Goal: Check status

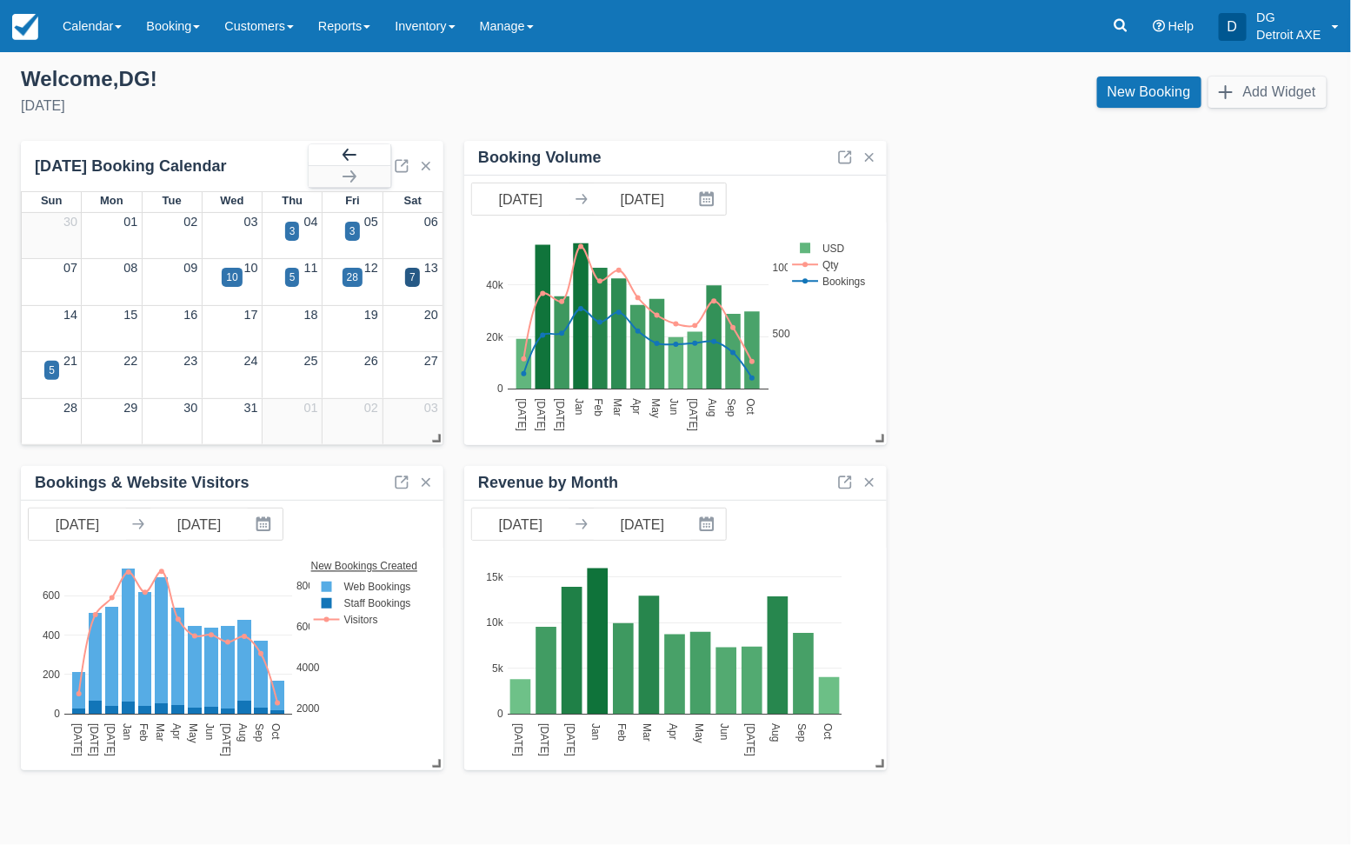
click at [342, 158] on button "button" at bounding box center [350, 154] width 82 height 21
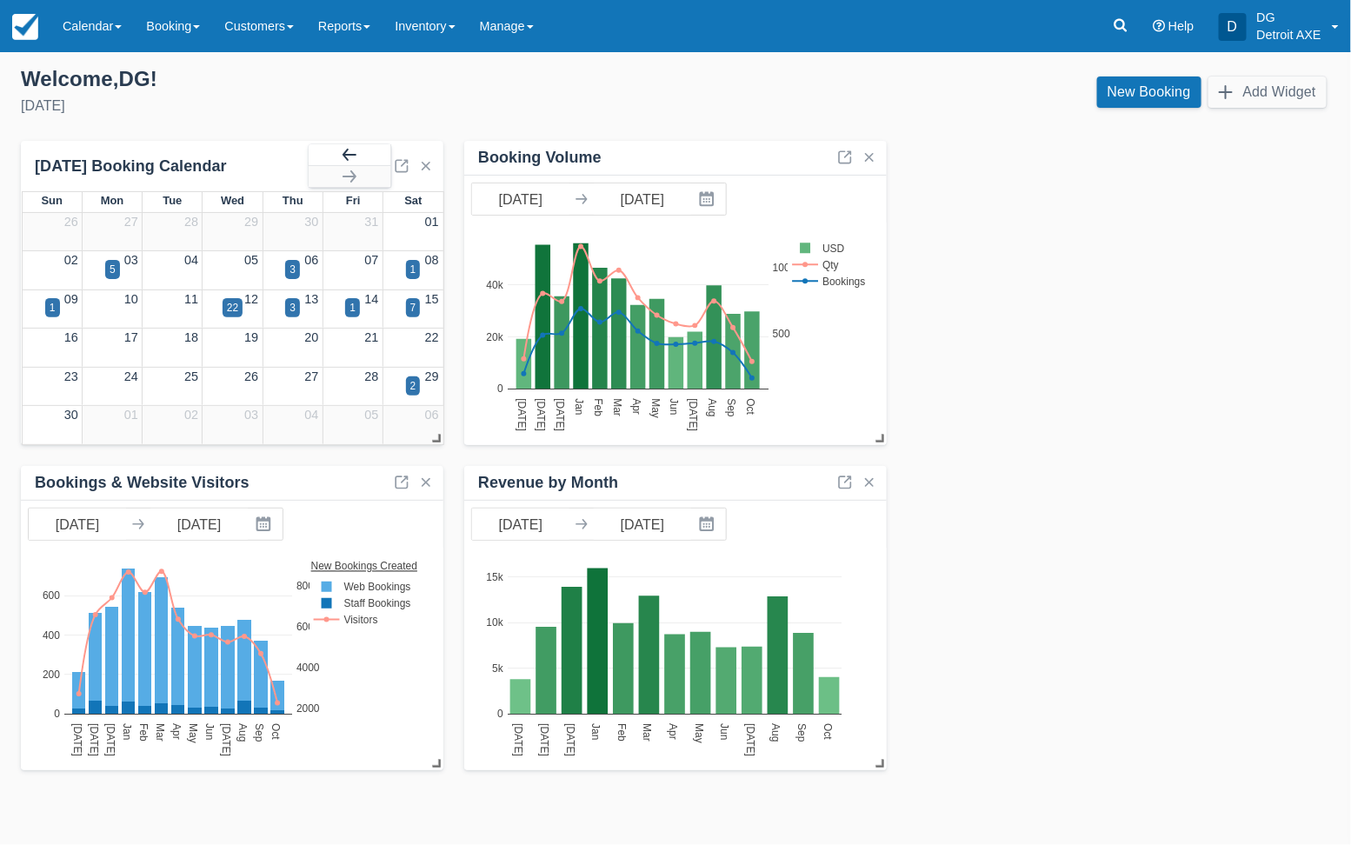
click at [342, 158] on button "button" at bounding box center [350, 154] width 82 height 21
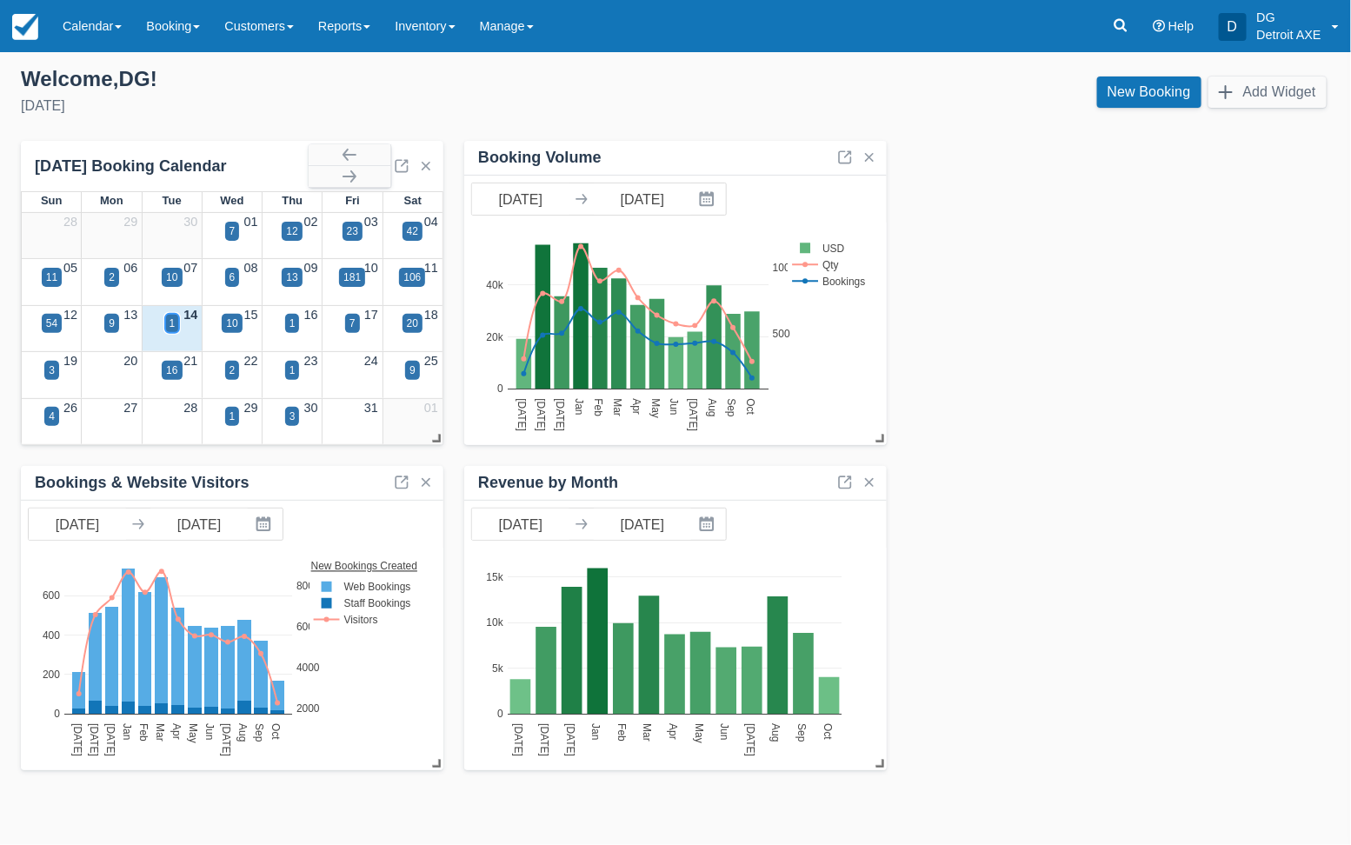
click at [175, 324] on div "1" at bounding box center [172, 323] width 15 height 19
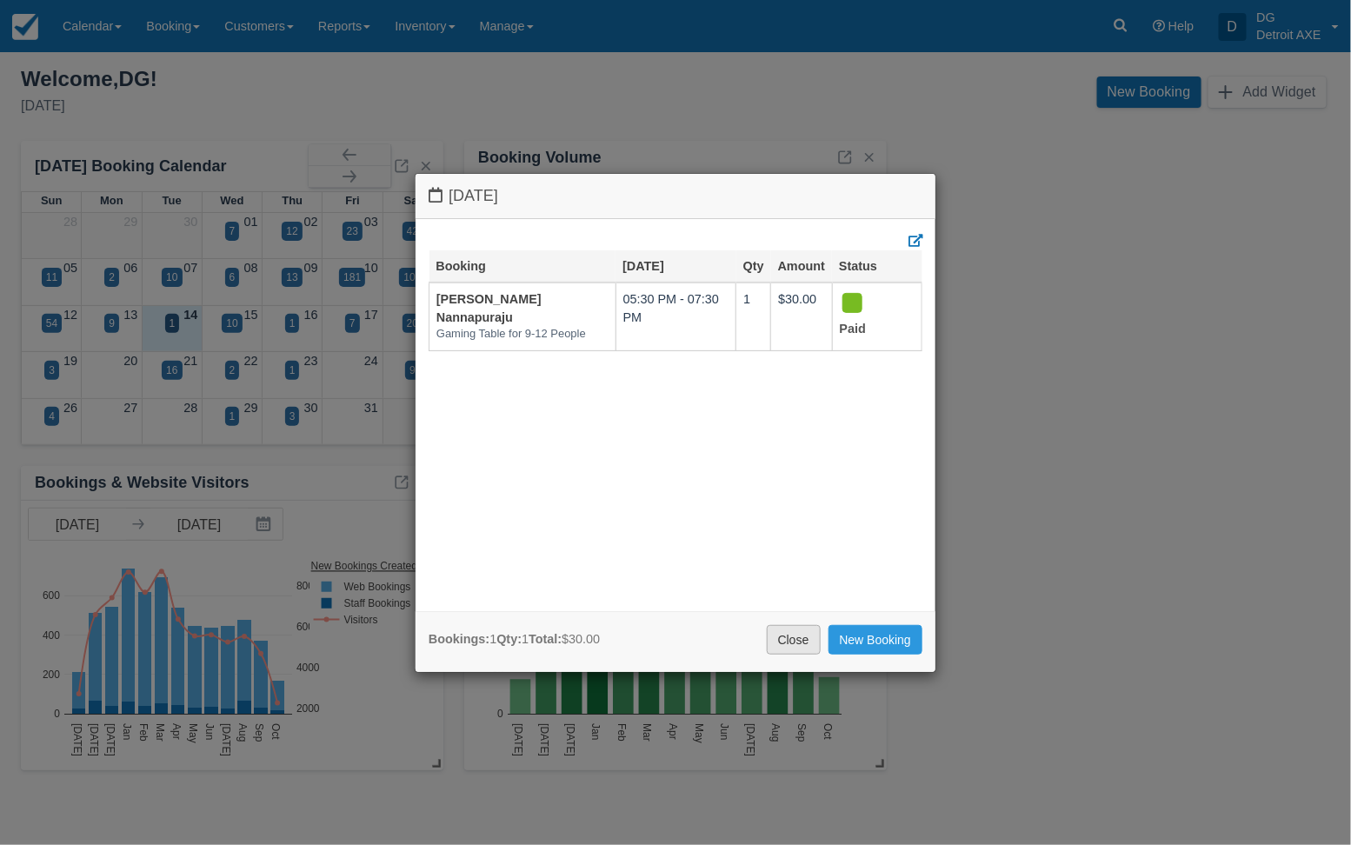
click at [788, 637] on link "Close" at bounding box center [794, 640] width 54 height 30
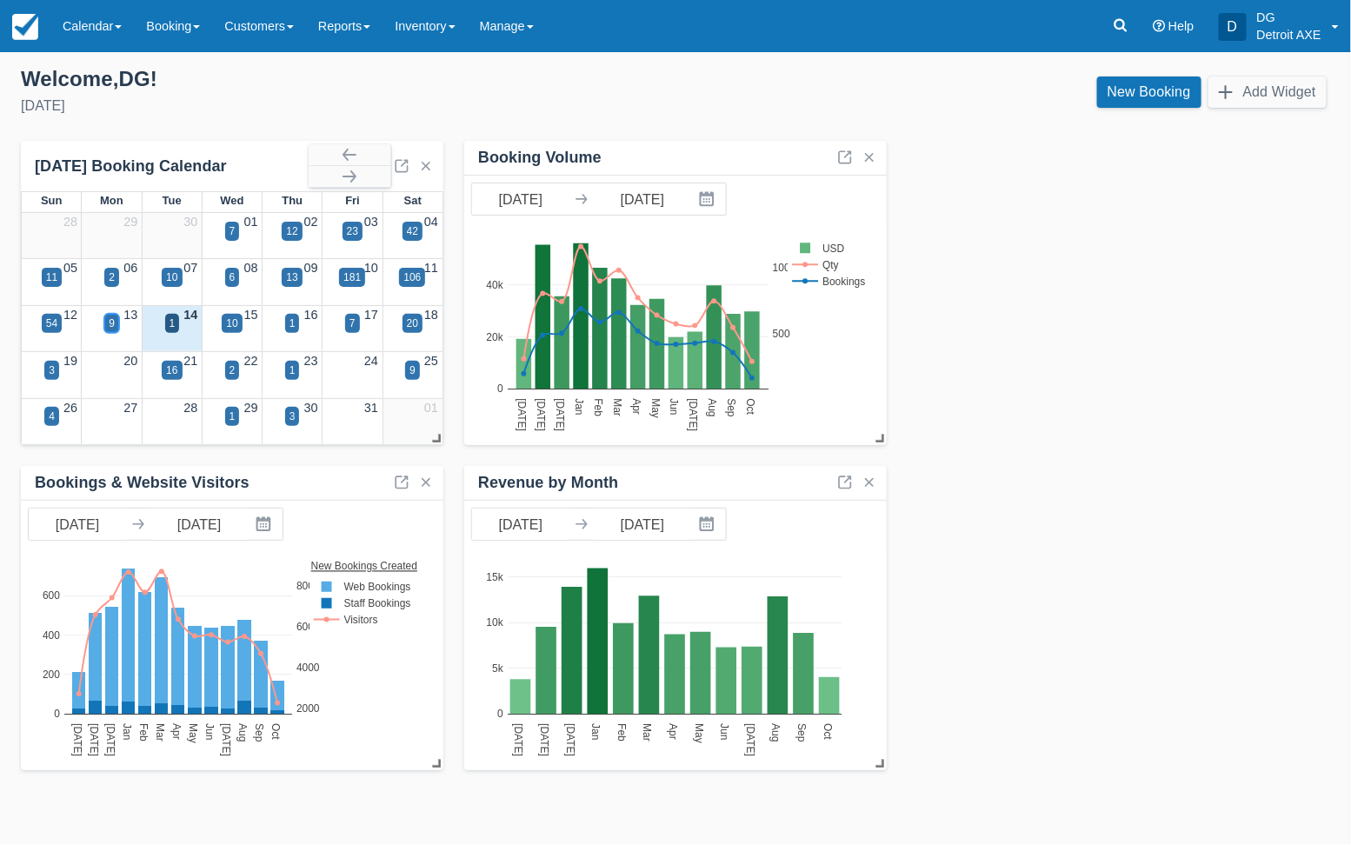
click at [111, 325] on div "9" at bounding box center [112, 324] width 6 height 16
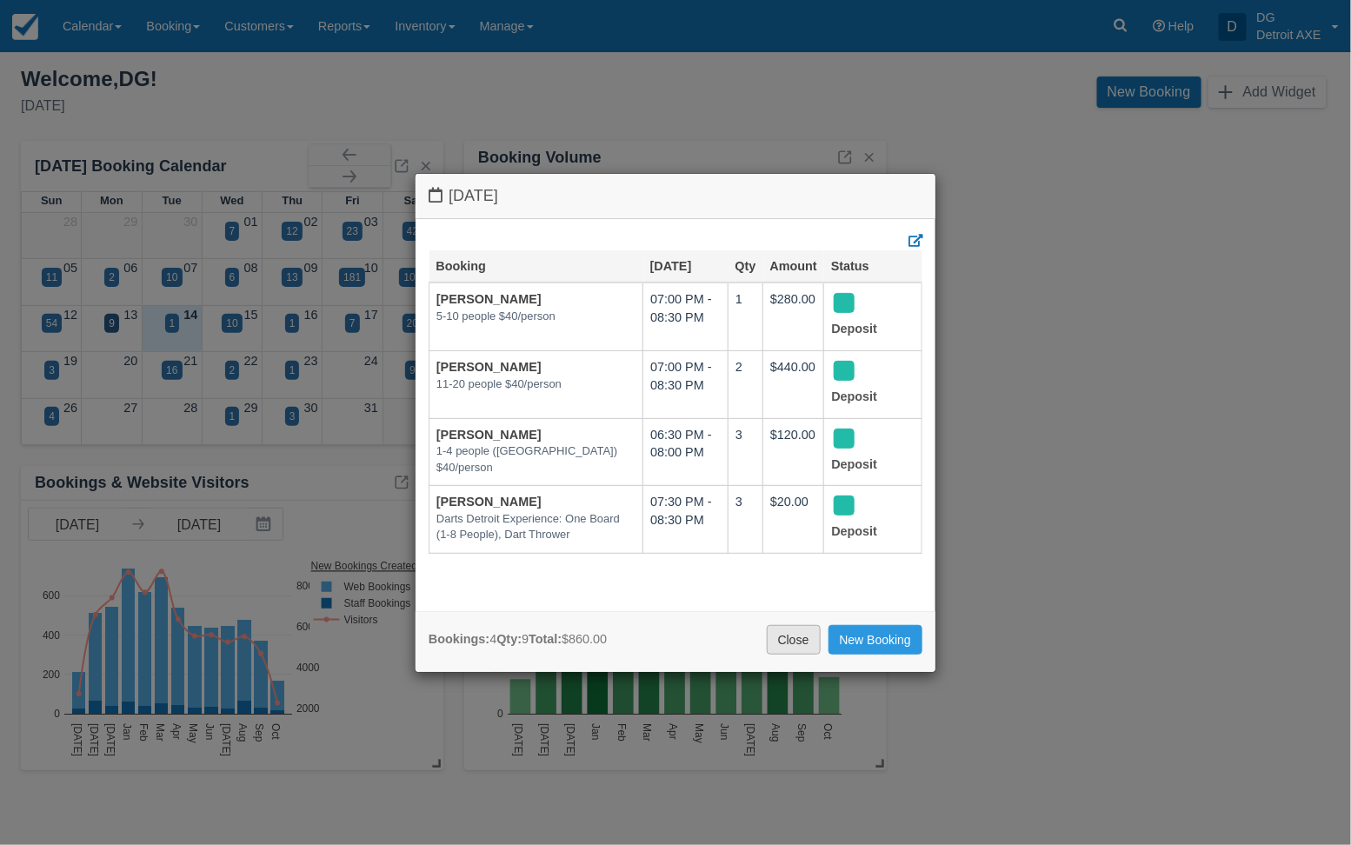
click at [806, 633] on link "Close" at bounding box center [794, 640] width 54 height 30
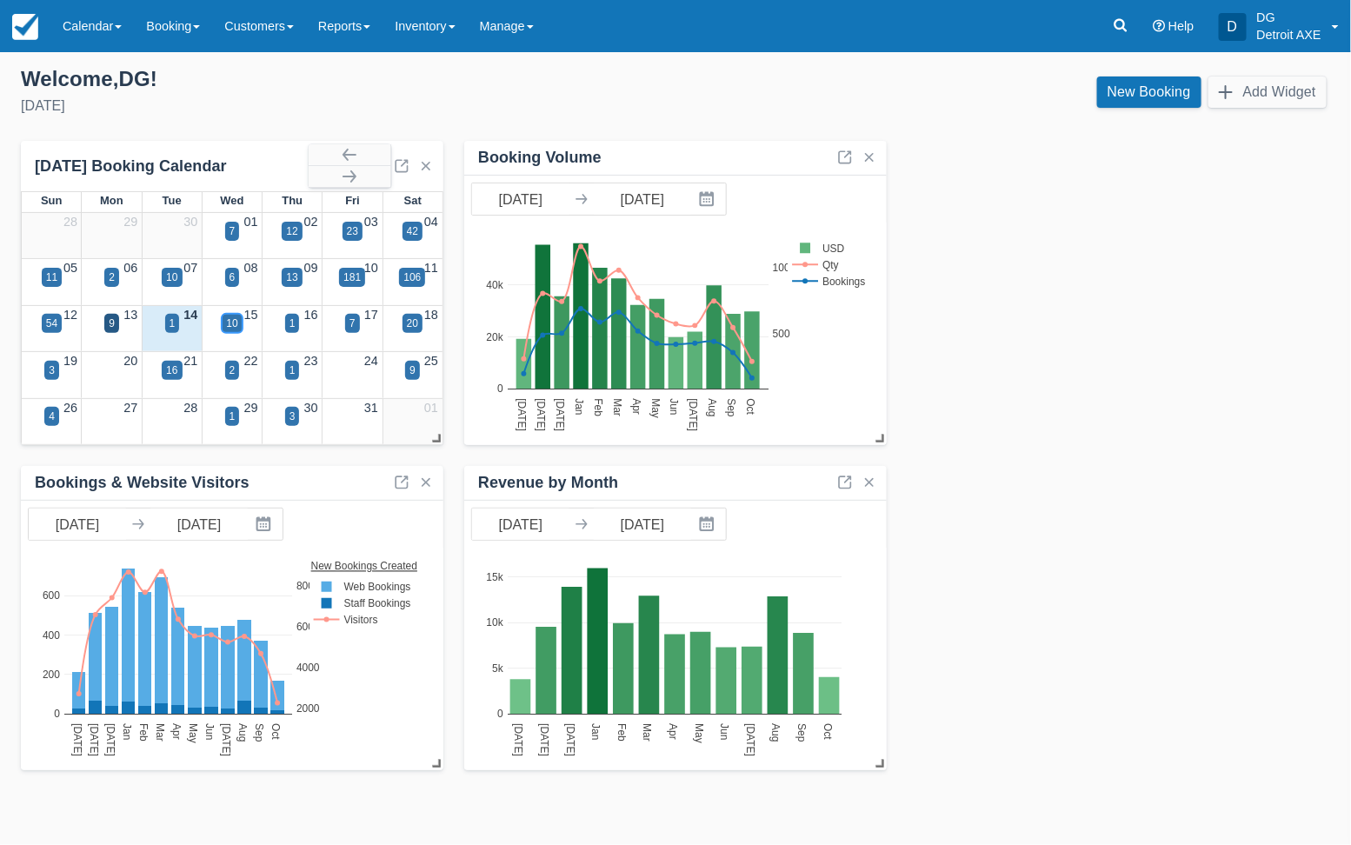
click at [236, 330] on div "10" at bounding box center [231, 324] width 11 height 16
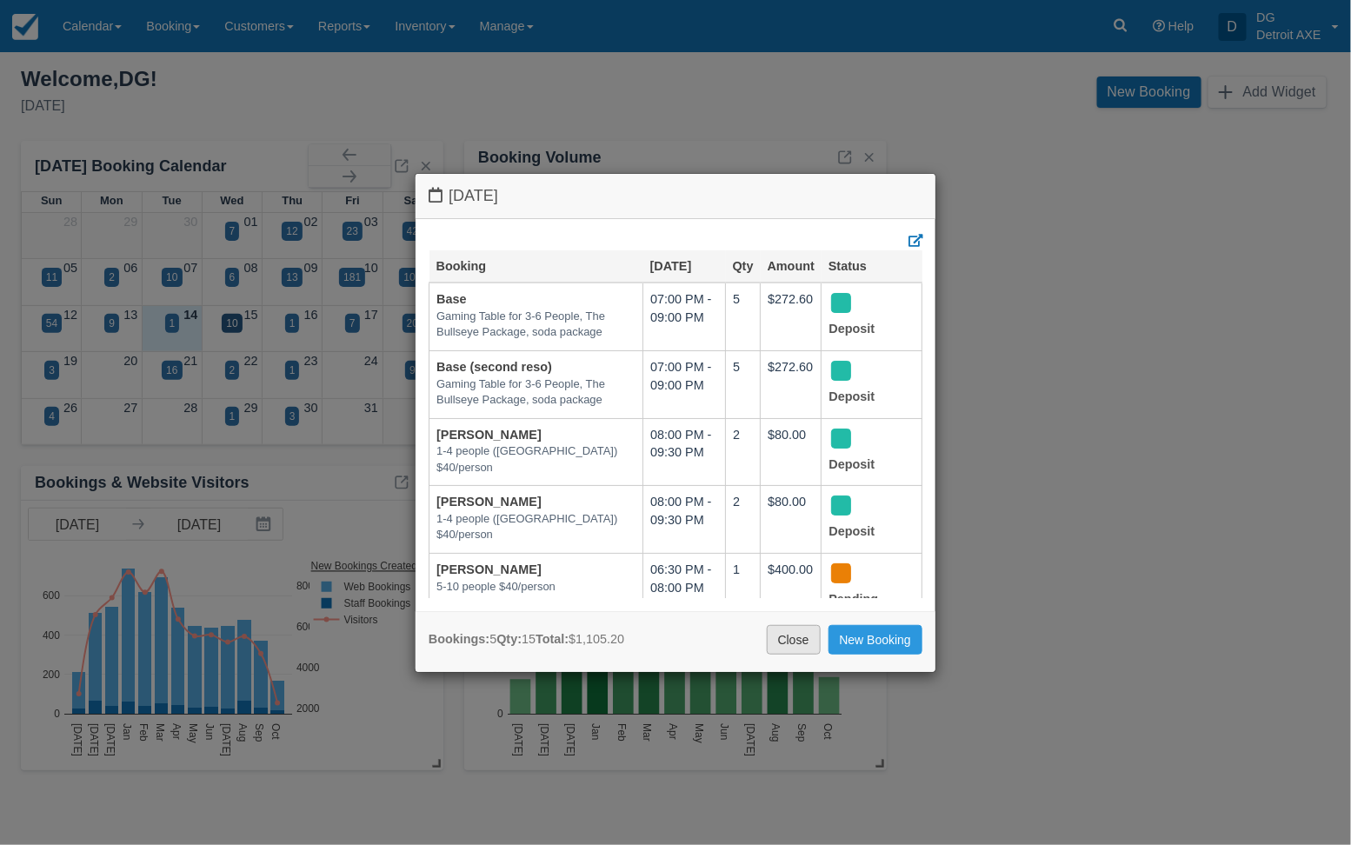
click at [791, 634] on link "Close" at bounding box center [794, 640] width 54 height 30
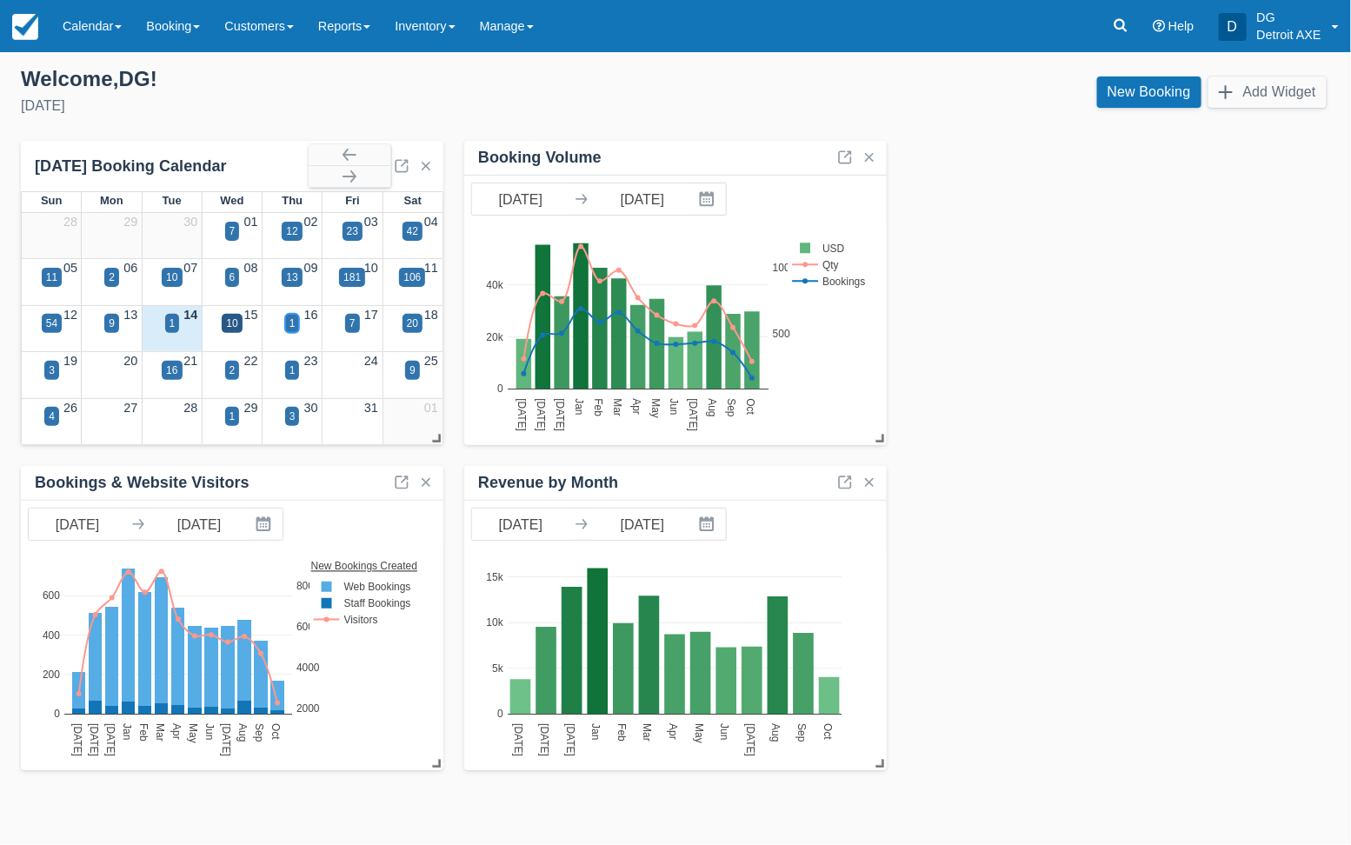
click at [295, 320] on div "1" at bounding box center [292, 323] width 15 height 19
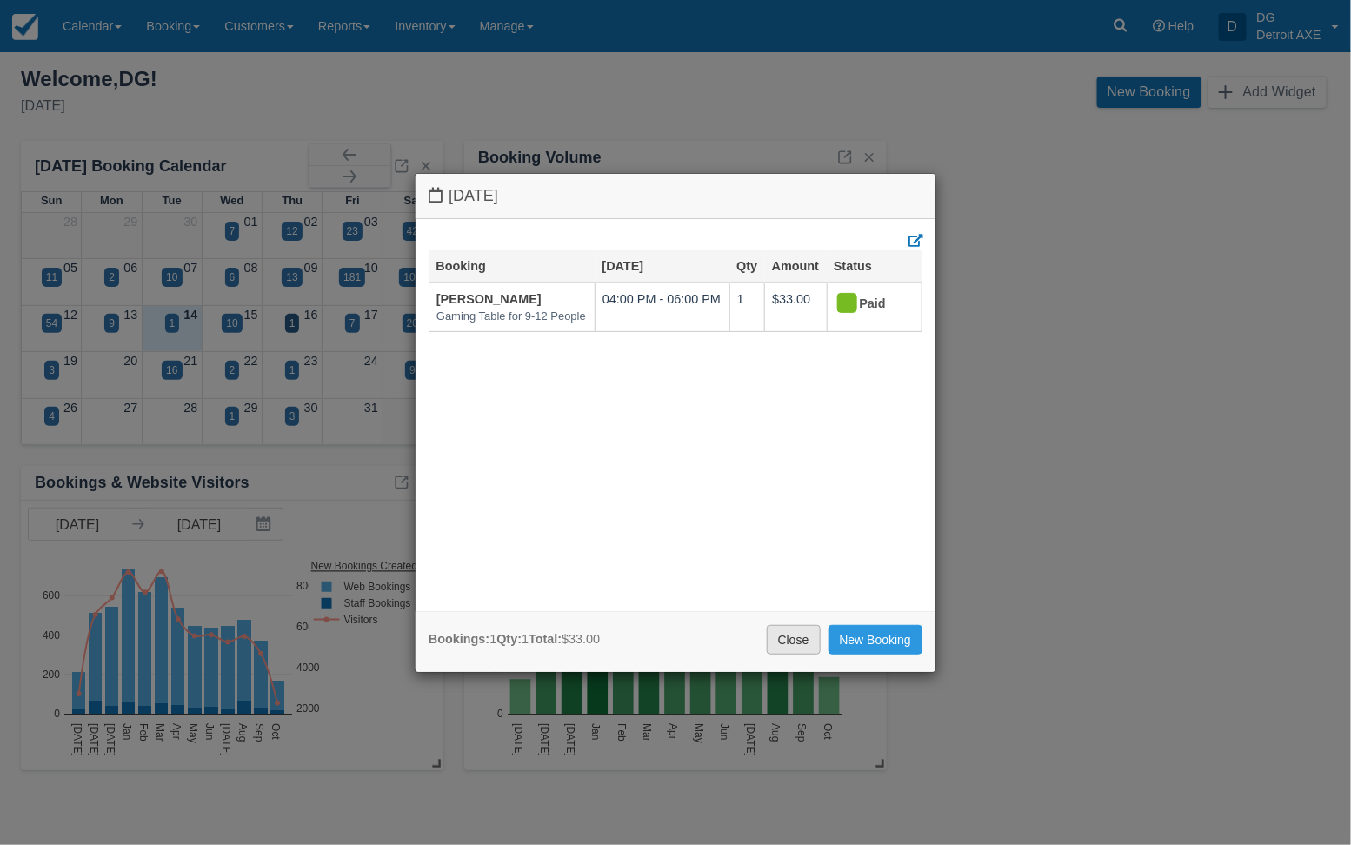
click at [797, 625] on link "Close" at bounding box center [794, 640] width 54 height 30
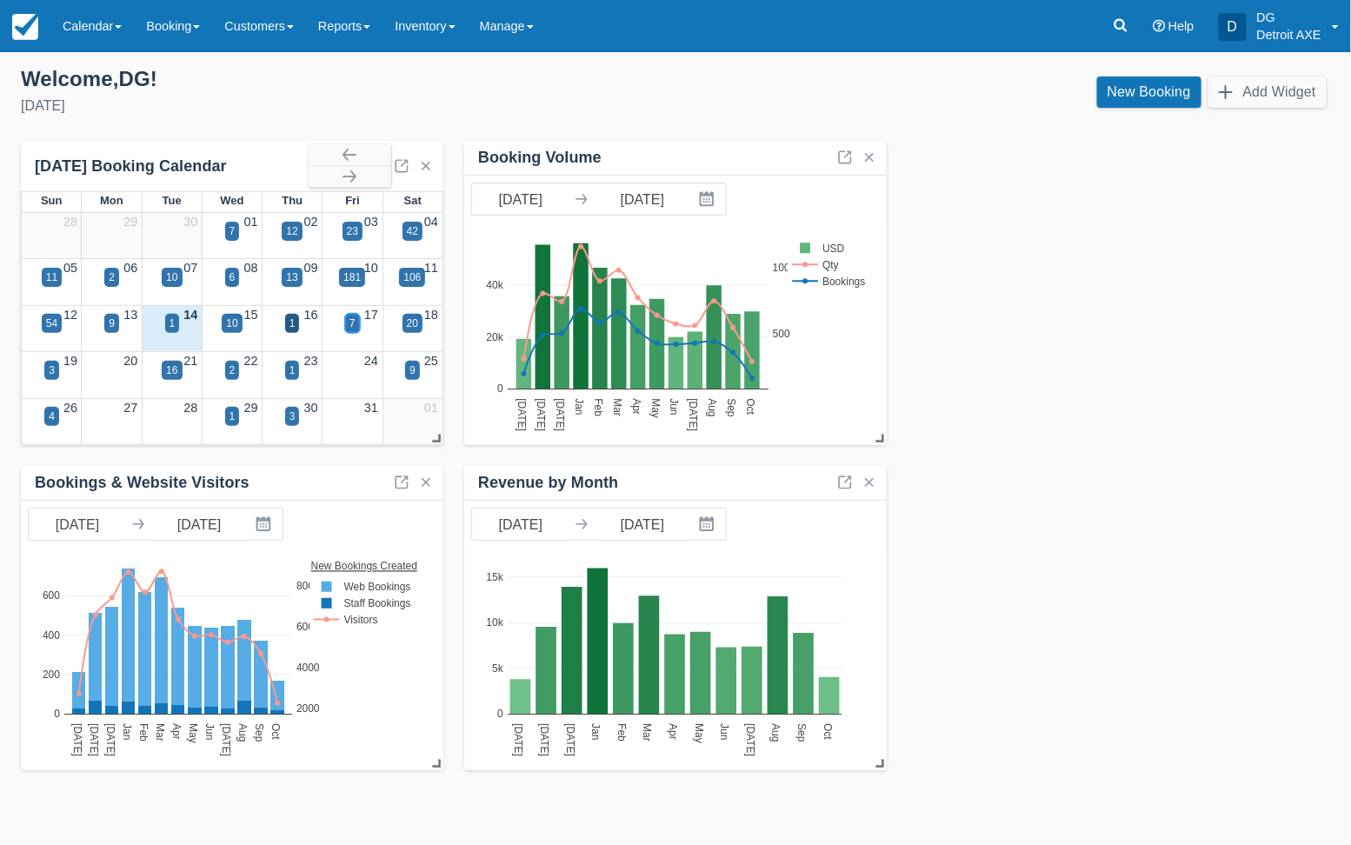
click at [348, 322] on div "7" at bounding box center [352, 323] width 15 height 19
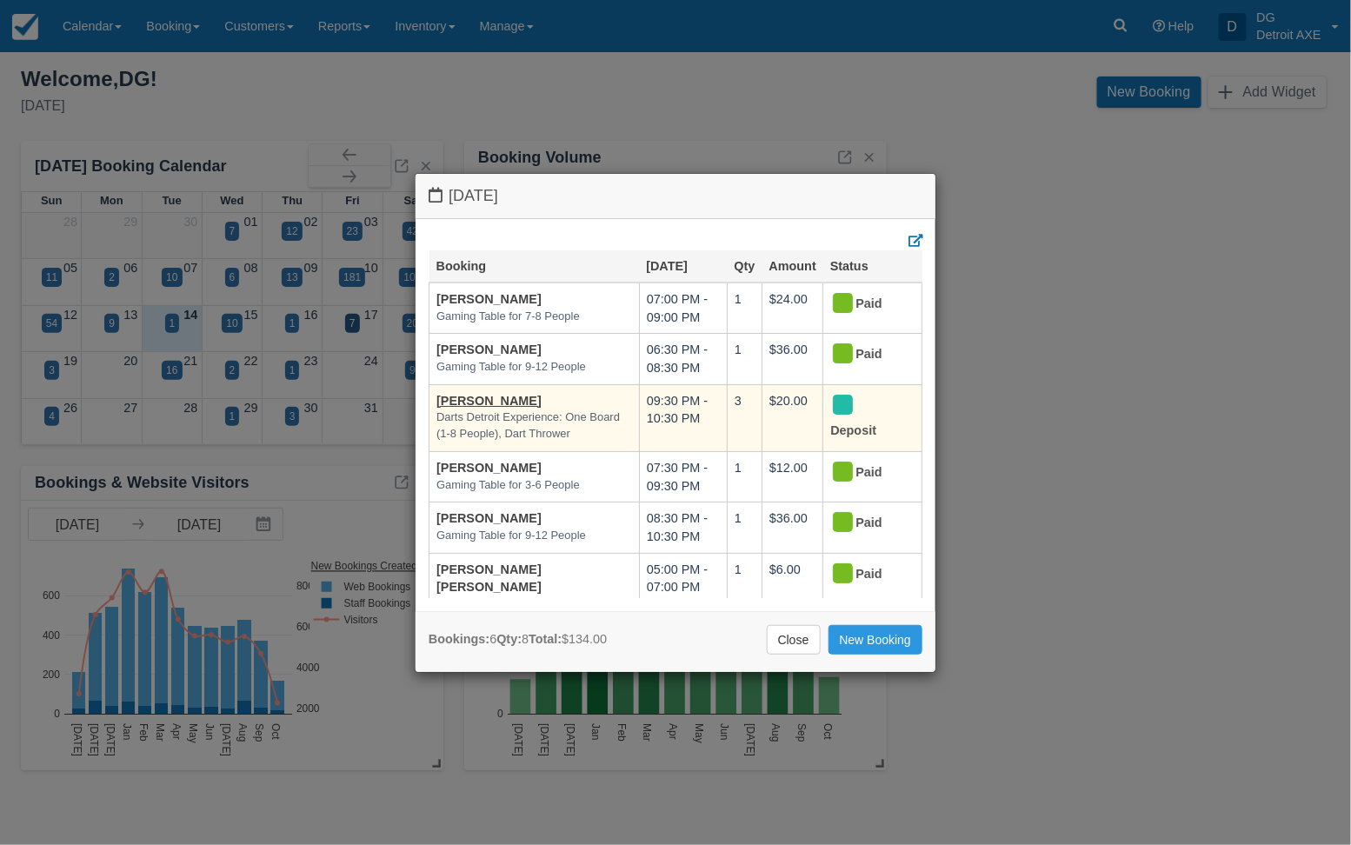
scroll to position [23, 0]
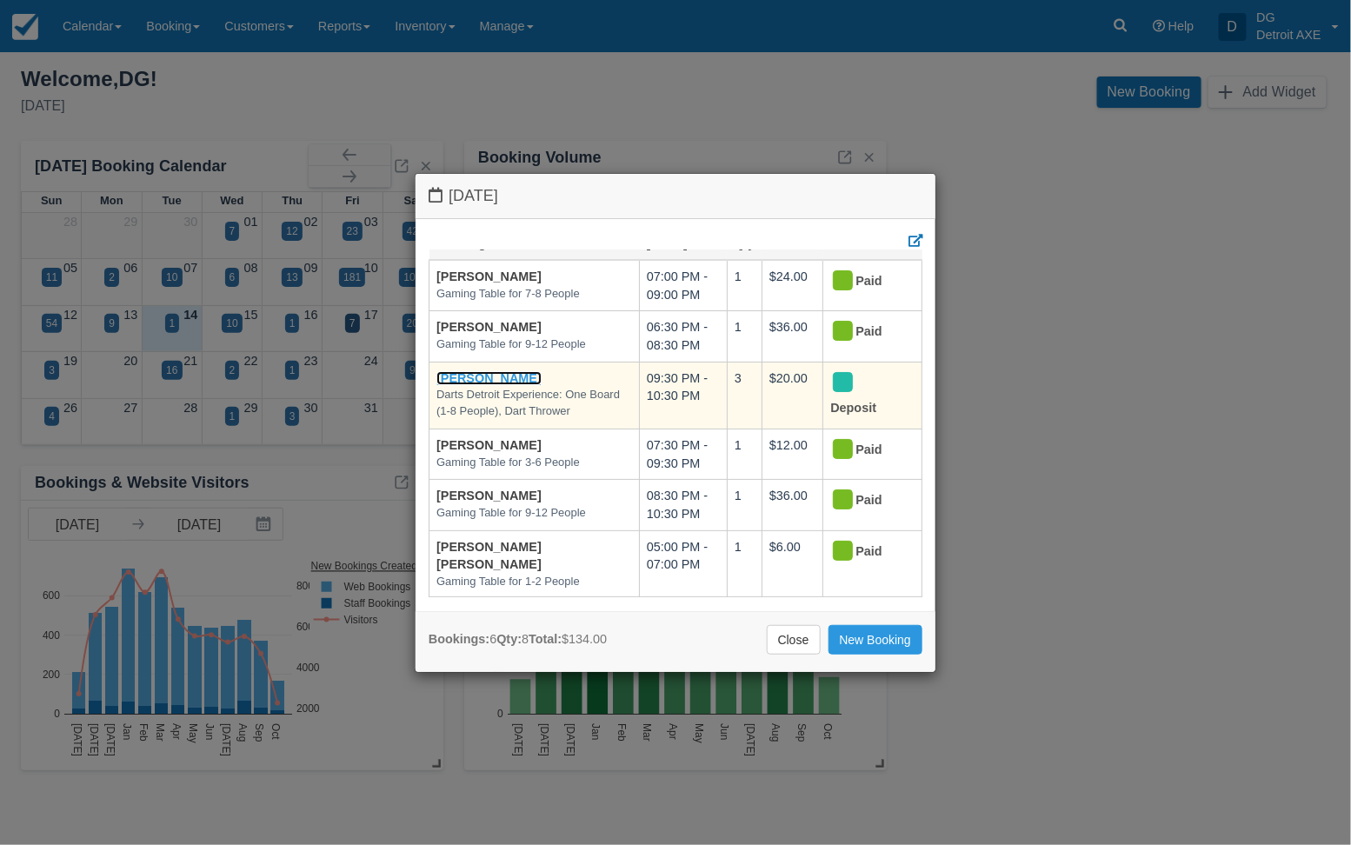
click at [516, 371] on link "[PERSON_NAME]" at bounding box center [489, 378] width 105 height 14
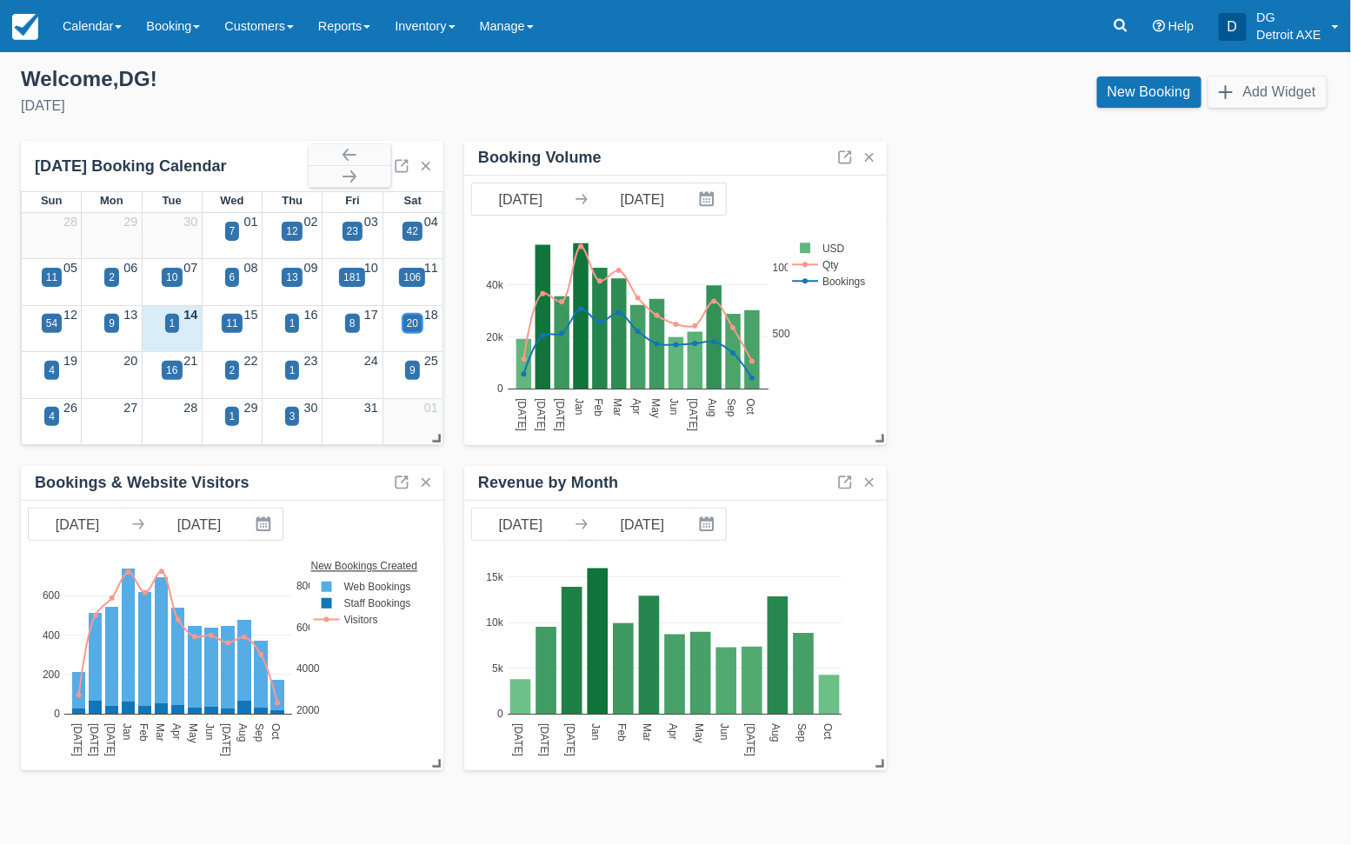
click at [416, 324] on div "20" at bounding box center [412, 324] width 11 height 16
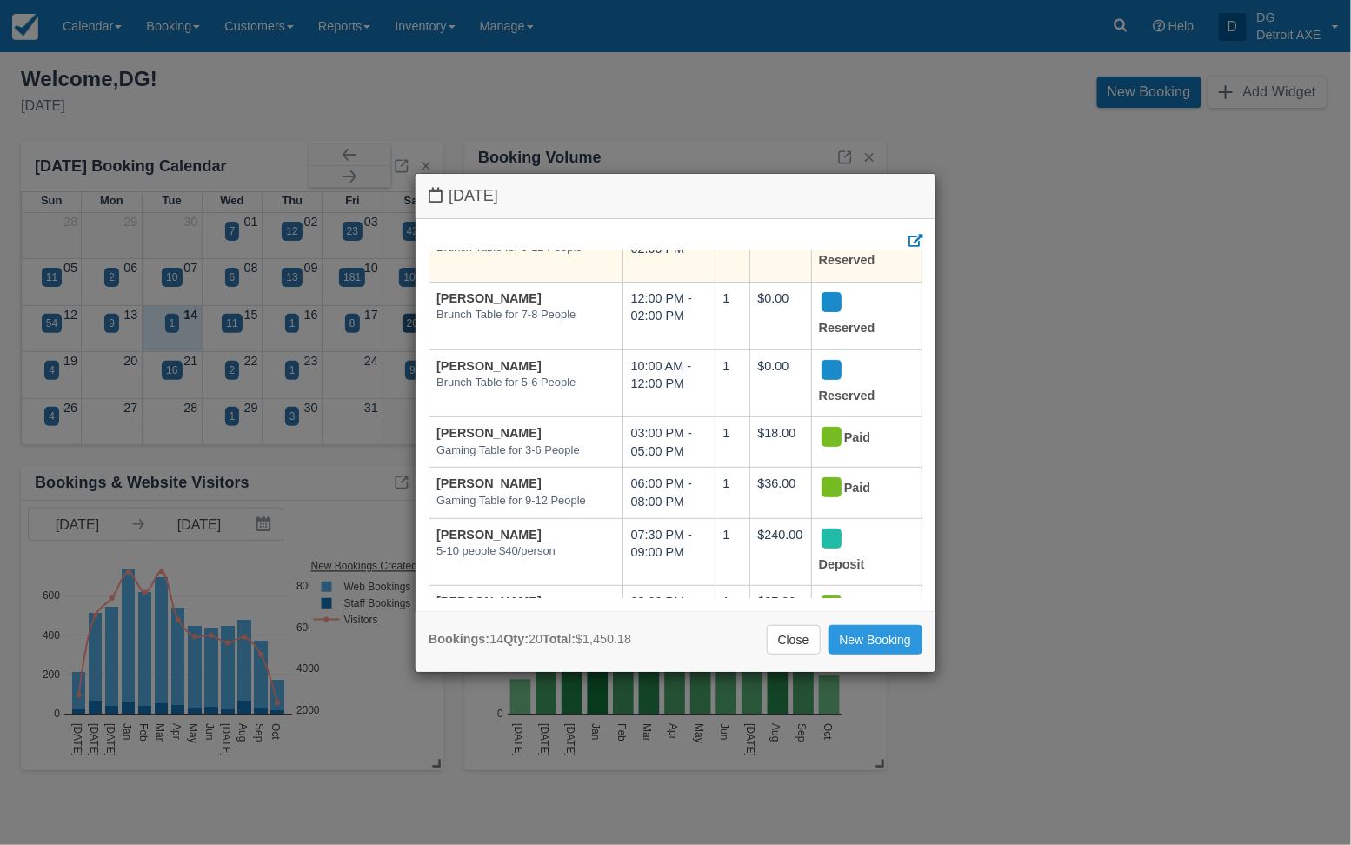
scroll to position [189, 0]
